Goal: Ask a question

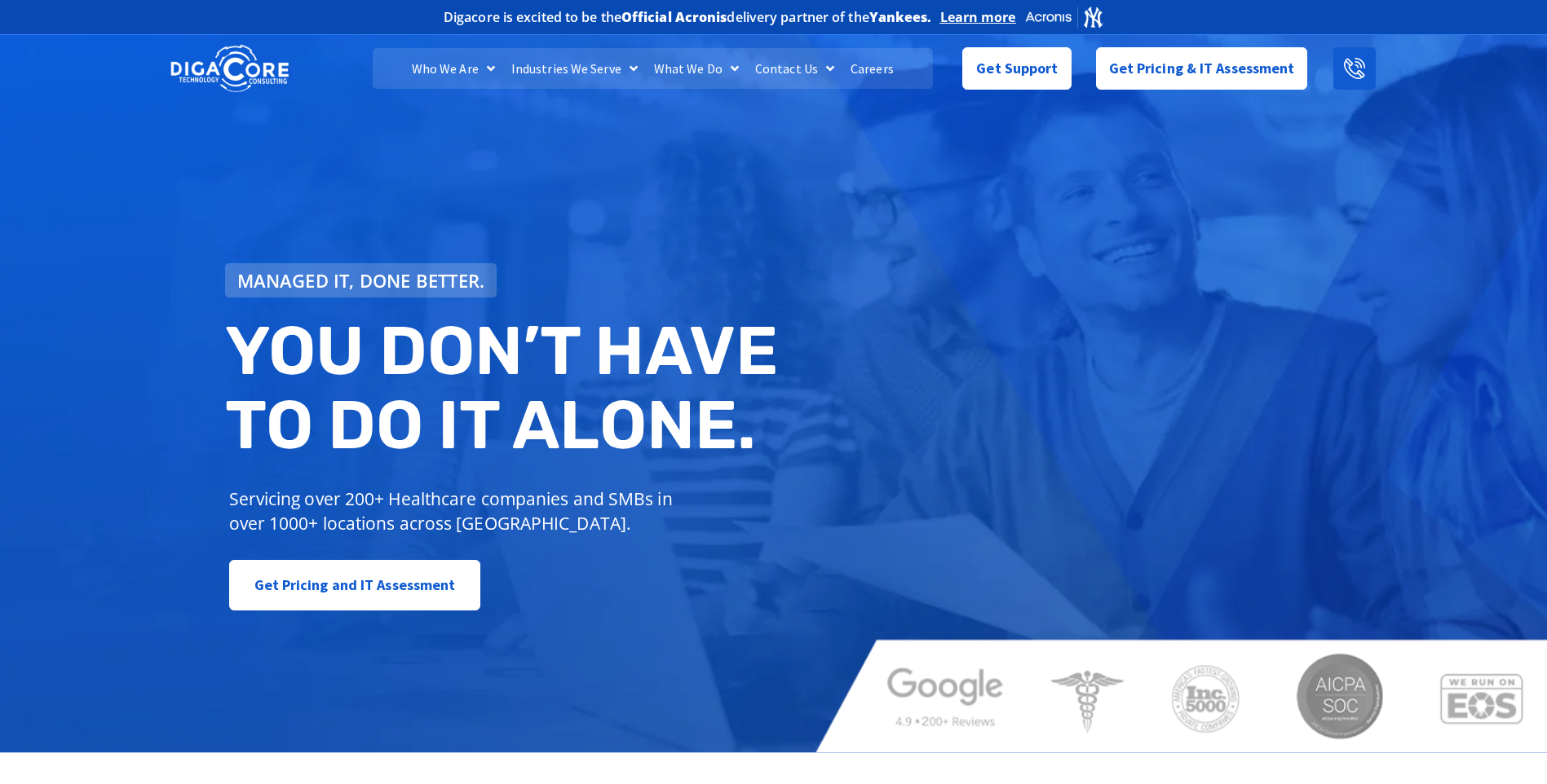
click at [1350, 69] on icon at bounding box center [1354, 68] width 21 height 21
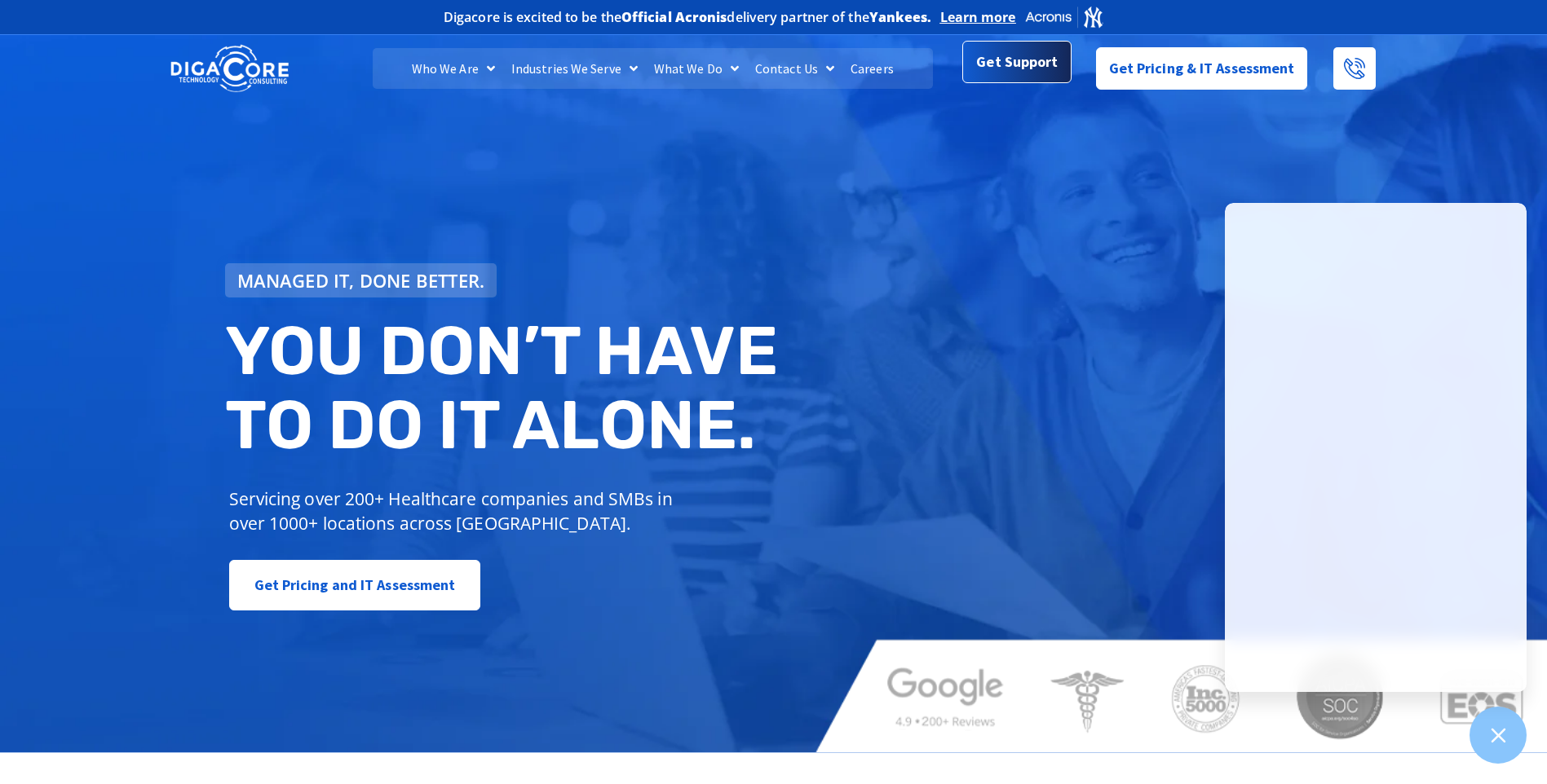
click at [1050, 72] on span "Get Support" at bounding box center [1016, 62] width 81 height 32
